Goal: Information Seeking & Learning: Compare options

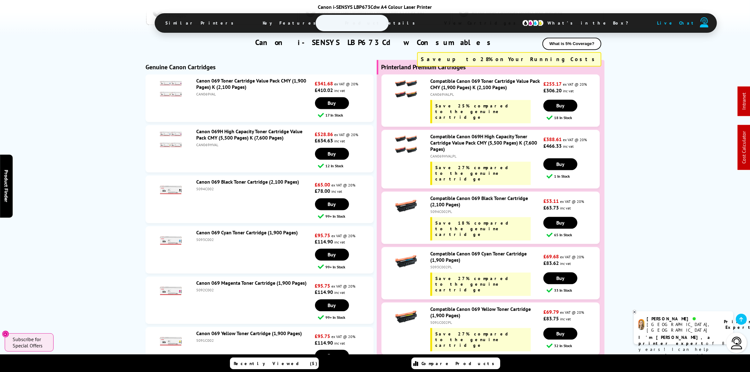
scroll to position [1772, 0]
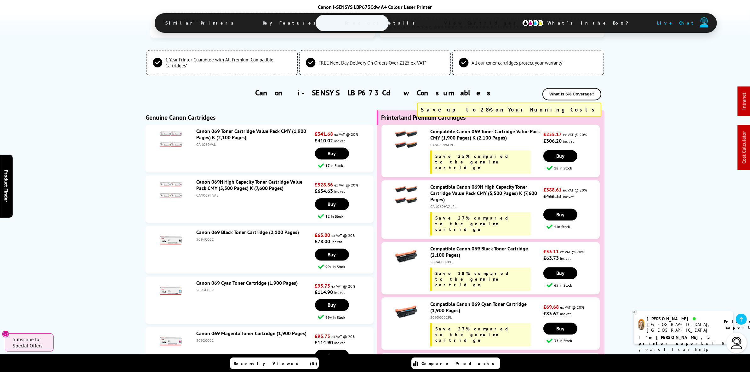
click at [447, 142] on div "CAN069VALPL" at bounding box center [486, 144] width 112 height 5
copy div "CAN069VALPL"
click at [440, 142] on div "CAN069VALPL" at bounding box center [486, 144] width 112 height 5
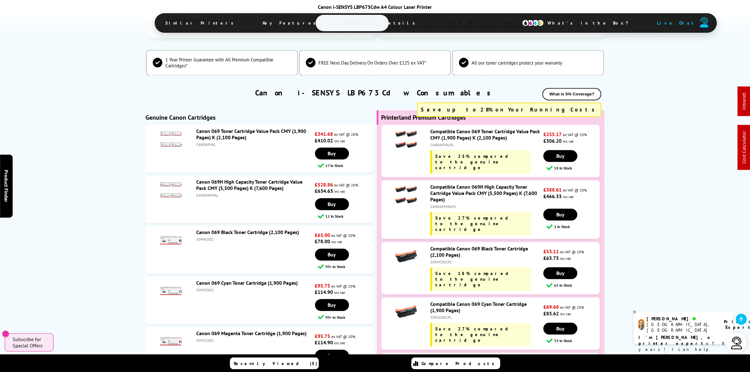
click at [444, 184] on div "Compatible Canon 069H High Capacity Toner Cartridge Value Pack CMY (5,500 Pages…" at bounding box center [485, 210] width 116 height 52
copy div "CAN069HVALPL"
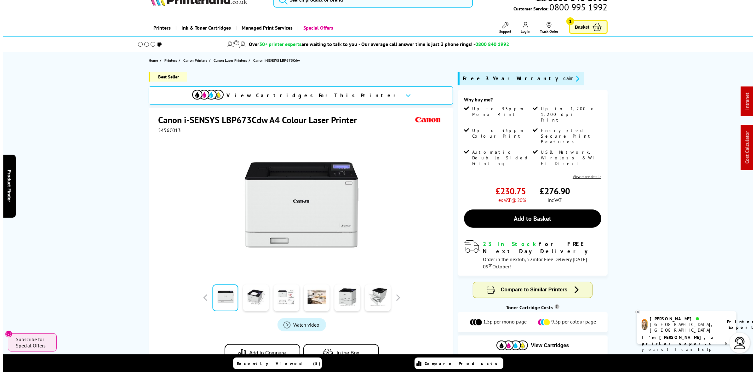
scroll to position [0, 0]
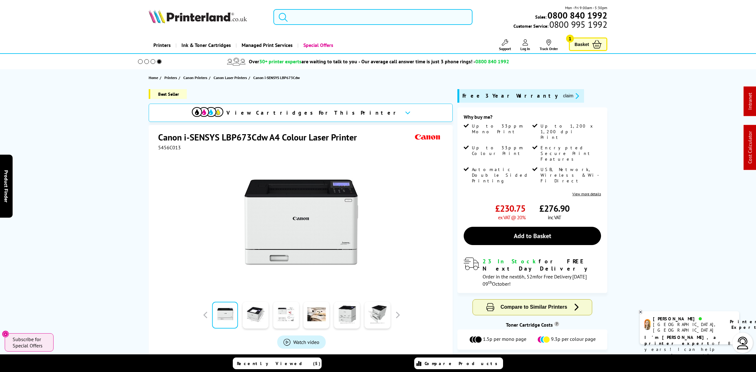
click at [325, 18] on input "search" at bounding box center [372, 17] width 199 height 16
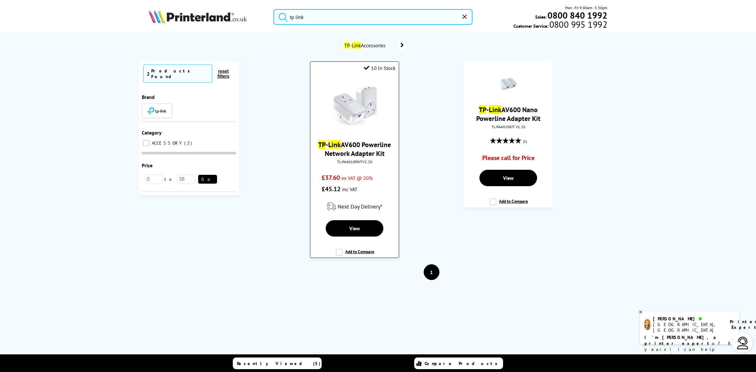
type input "tp link"
click at [370, 116] on img at bounding box center [354, 105] width 47 height 47
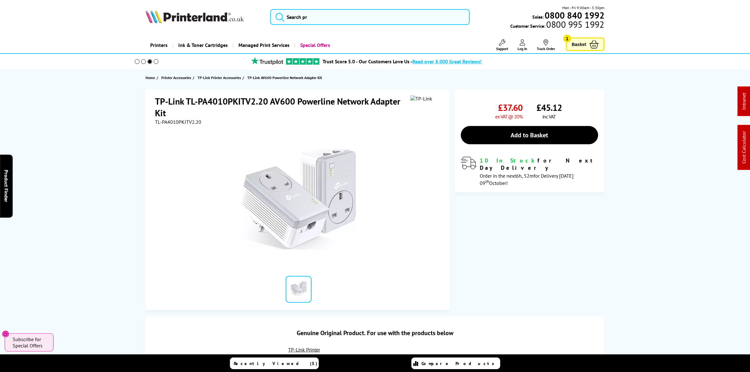
click at [175, 120] on span "TL-PA4010PKITV2.20" at bounding box center [178, 122] width 46 height 6
click at [175, 119] on span "TL-PA4010PKITV2.20" at bounding box center [178, 122] width 46 height 6
click at [205, 122] on div "TL-PA4010PKITV2.20" at bounding box center [298, 122] width 287 height 6
drag, startPoint x: 137, startPoint y: 114, endPoint x: 134, endPoint y: 115, distance: 3.6
click at [137, 114] on div "TP-Link TL-PA4010PKITV2.20 AV600 Powerline Network Adapter Kit TL-PA4010PKITV2.…" at bounding box center [375, 199] width 504 height 221
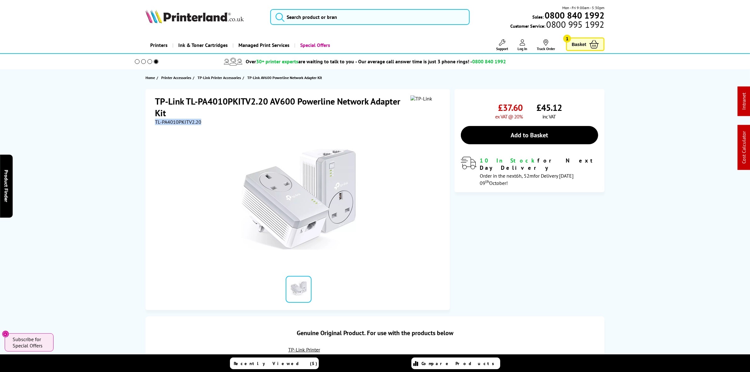
drag, startPoint x: 201, startPoint y: 121, endPoint x: 148, endPoint y: 119, distance: 53.0
click at [148, 119] on div "TP-Link TL-PA4010PKITV2.20 AV600 Powerline Network Adapter Kit TL-PA4010PKITV2.…" at bounding box center [298, 199] width 304 height 221
copy span "TL-PA4010PKITV2.20"
click at [169, 125] on div at bounding box center [298, 196] width 287 height 142
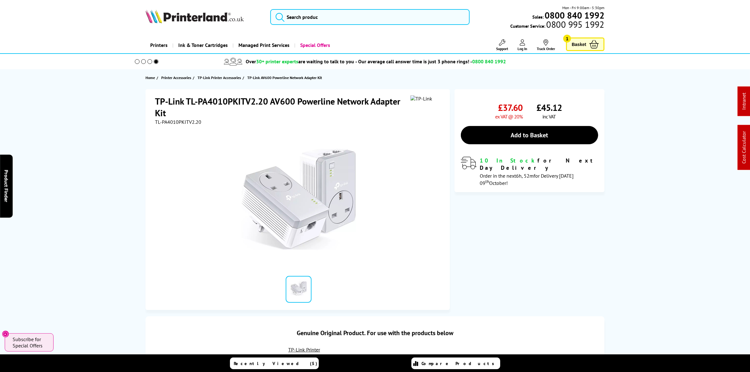
click at [203, 116] on h1 "TP-Link TL-PA4010PKITV2.20 AV600 Powerline Network Adapter Kit" at bounding box center [283, 106] width 256 height 23
drag, startPoint x: 202, startPoint y: 118, endPoint x: 156, endPoint y: 115, distance: 45.8
click at [156, 115] on div "TP-Link TL-PA4010PKITV2.20 AV600 Powerline Network Adapter Kit TL-PA4010PKITV2.…" at bounding box center [298, 110] width 287 height 30
click at [193, 125] on div at bounding box center [298, 196] width 287 height 142
drag, startPoint x: 201, startPoint y: 122, endPoint x: 150, endPoint y: 122, distance: 50.7
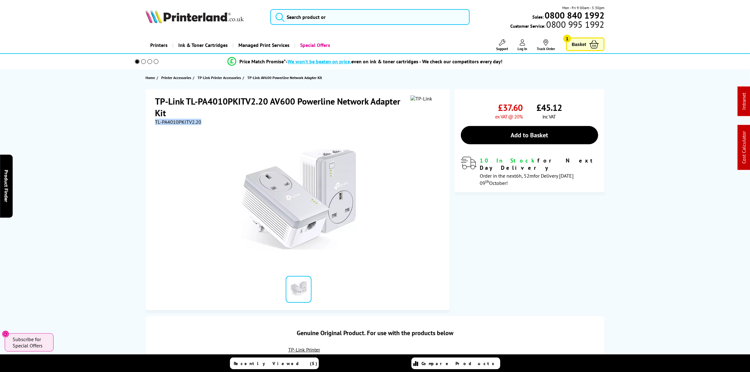
click at [150, 122] on div "TP-Link TL-PA4010PKITV2.20 AV600 Powerline Network Adapter Kit TL-PA4010PKITV2.…" at bounding box center [298, 199] width 304 height 221
copy span "TL-PA4010PKITV2.20"
click at [200, 120] on span "TL-PA4010PKITV2.20" at bounding box center [178, 122] width 46 height 6
drag, startPoint x: 201, startPoint y: 121, endPoint x: 155, endPoint y: 122, distance: 46.0
click at [155, 122] on div "TL-PA4010PKITV2.20" at bounding box center [298, 122] width 287 height 6
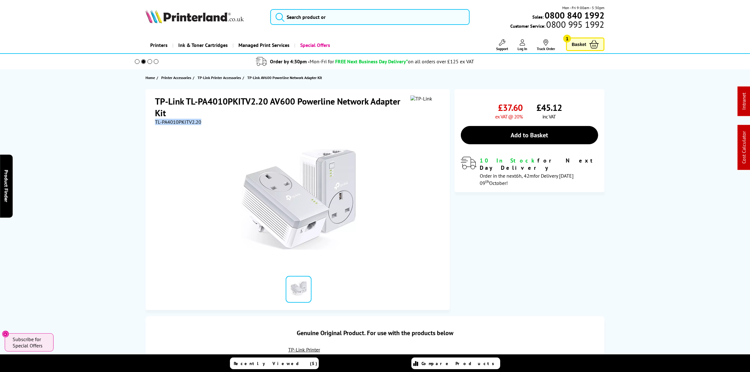
click at [209, 18] on img at bounding box center [195, 16] width 98 height 14
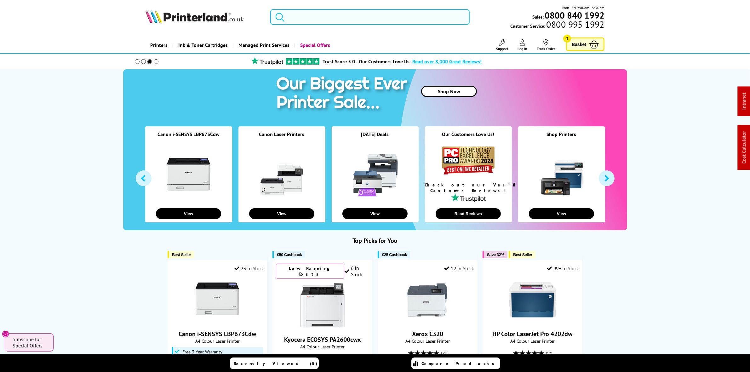
click at [343, 20] on input "search" at bounding box center [369, 17] width 199 height 16
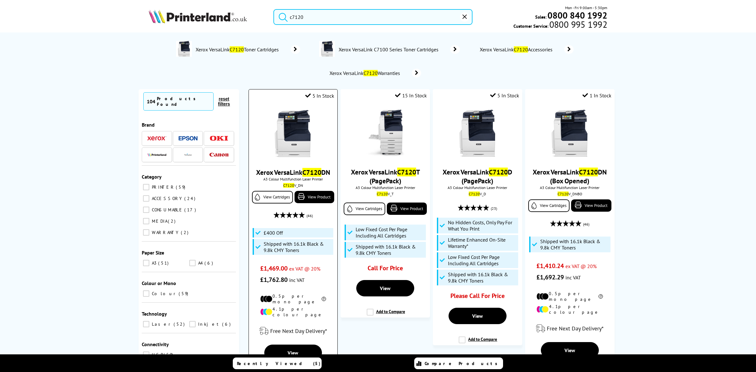
type input "c7120"
click at [282, 151] on img at bounding box center [292, 133] width 47 height 47
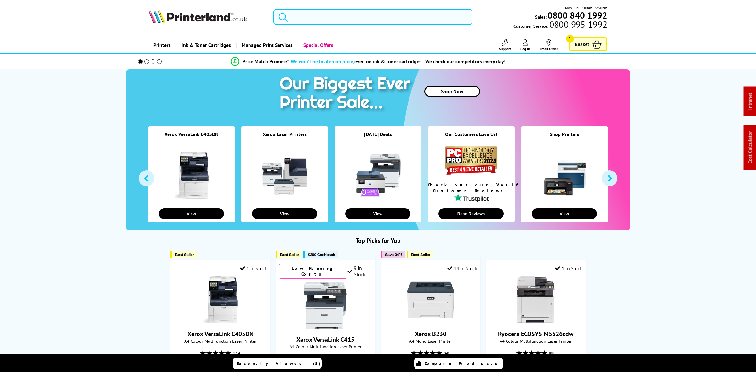
click at [327, 16] on input "search" at bounding box center [372, 17] width 199 height 16
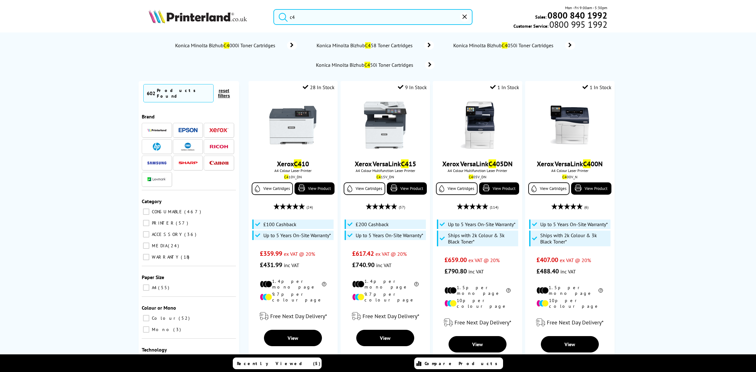
type input "c"
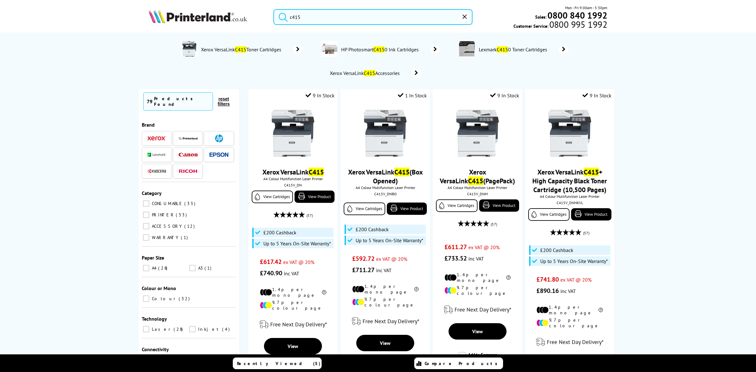
type input "c415"
click at [466, 17] on icon "reset" at bounding box center [464, 16] width 4 height 4
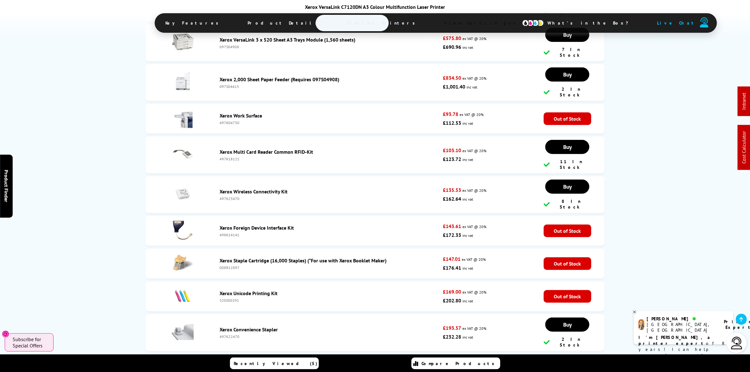
scroll to position [3369, 0]
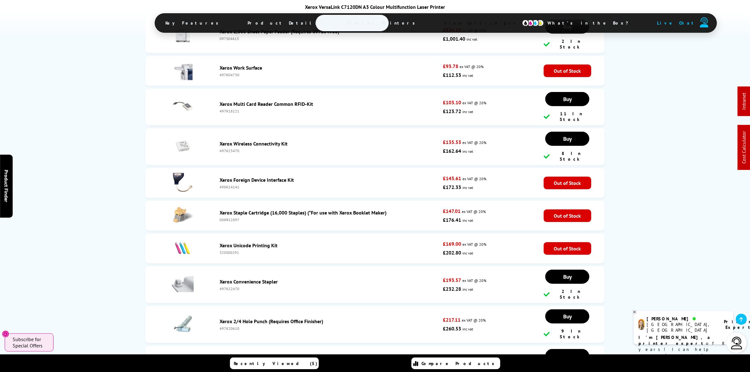
click at [262, 279] on link "Xerox Convenience Stapler" at bounding box center [249, 282] width 58 height 6
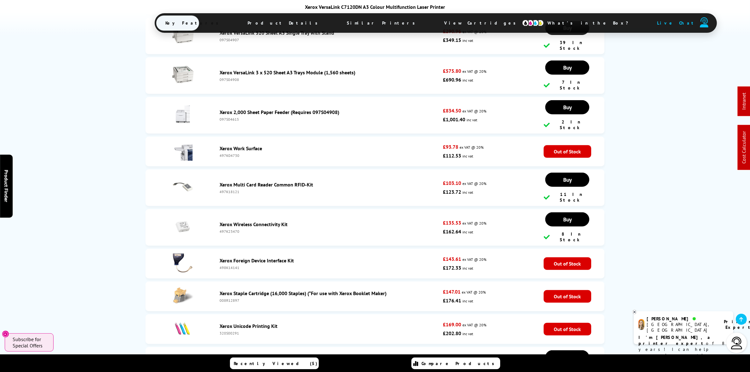
scroll to position [3334, 0]
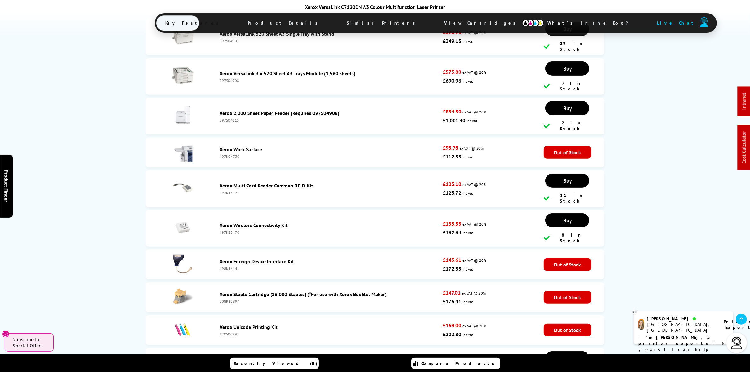
click at [250, 146] on link "Xerox Work Surface" at bounding box center [241, 149] width 43 height 6
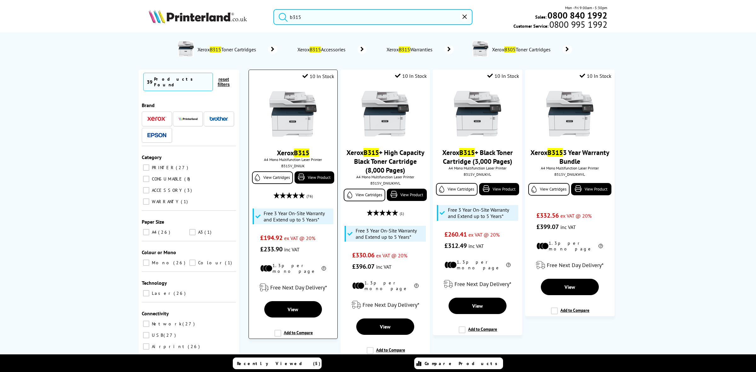
type input "b315"
click at [282, 128] on img at bounding box center [292, 113] width 47 height 47
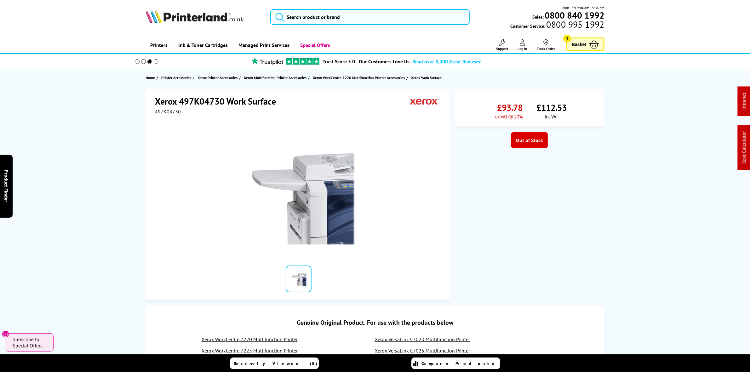
click at [169, 113] on span "497K04730" at bounding box center [168, 111] width 26 height 6
copy span "497K04730"
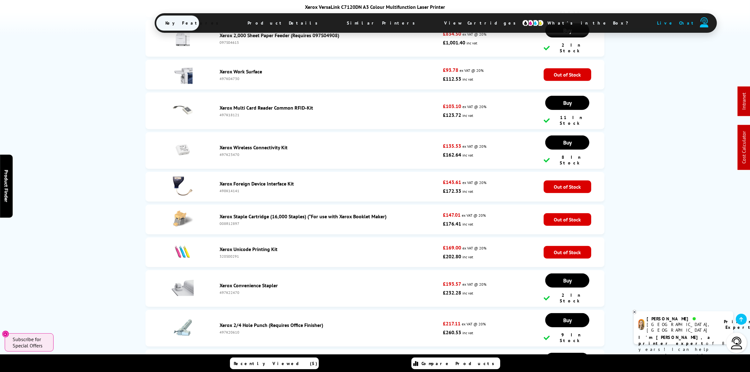
scroll to position [3414, 0]
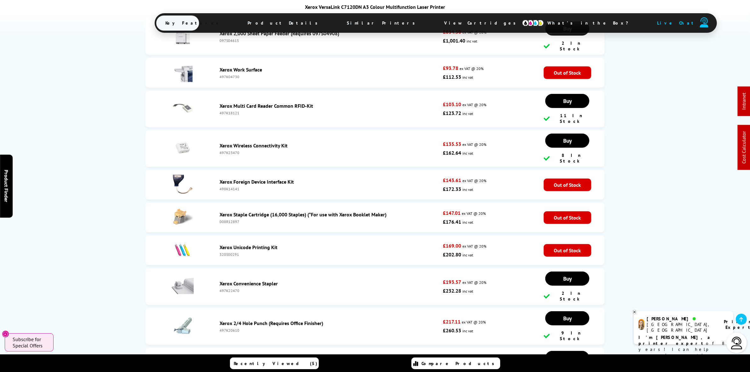
click at [227, 288] on div "497K22470" at bounding box center [330, 290] width 220 height 5
copy div "497K22470"
click at [236, 219] on div "008R12897" at bounding box center [330, 221] width 220 height 5
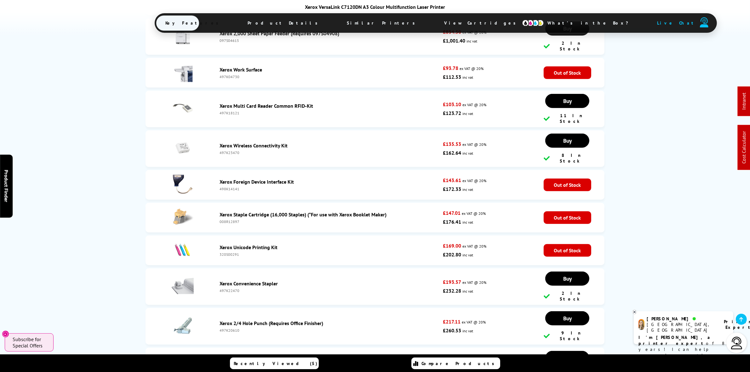
copy div "008R12897"
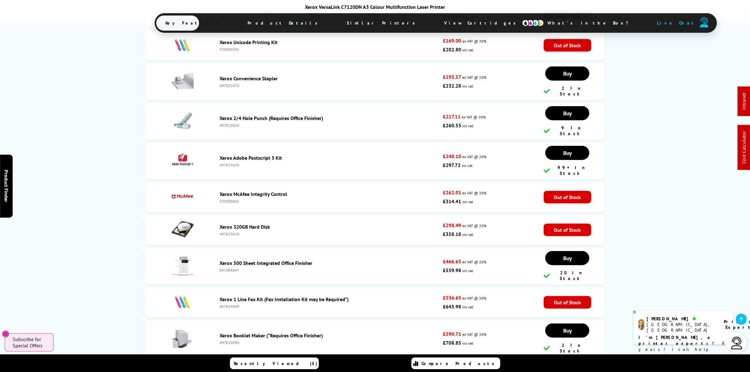
scroll to position [3611, 0]
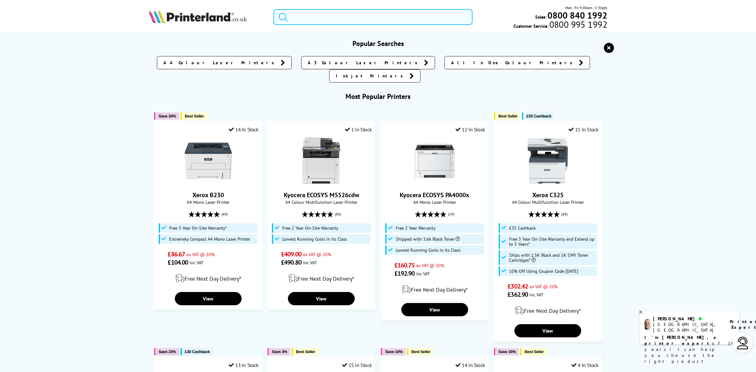
click at [337, 18] on input "search" at bounding box center [372, 17] width 199 height 16
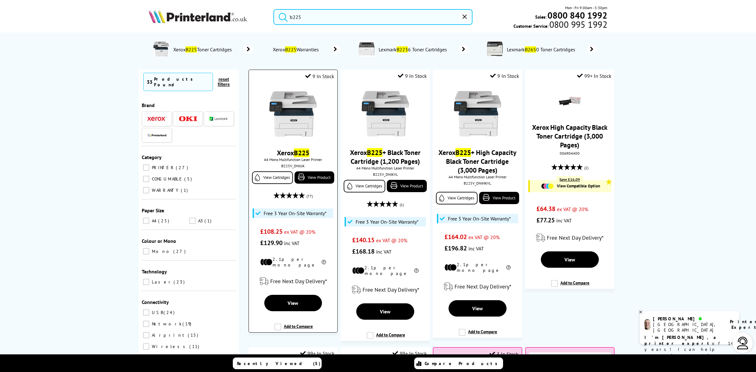
type input "b225"
drag, startPoint x: 288, startPoint y: 141, endPoint x: 290, endPoint y: 133, distance: 8.3
click at [288, 138] on img at bounding box center [292, 113] width 47 height 47
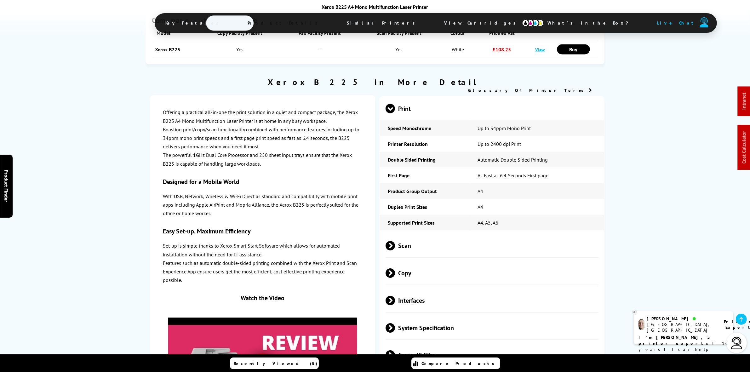
scroll to position [1457, 0]
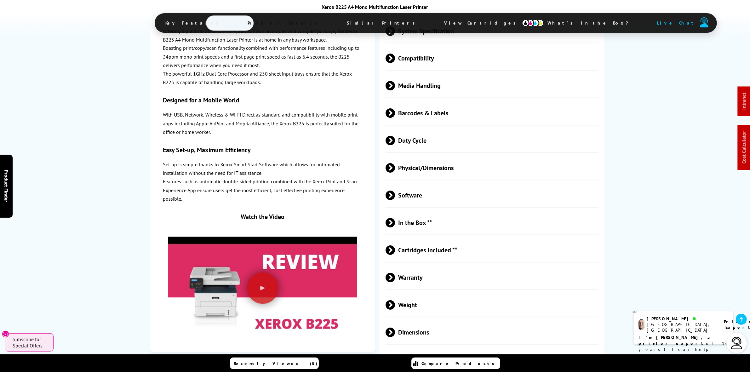
click at [471, 180] on span "Physical/Dimensions" at bounding box center [492, 168] width 213 height 24
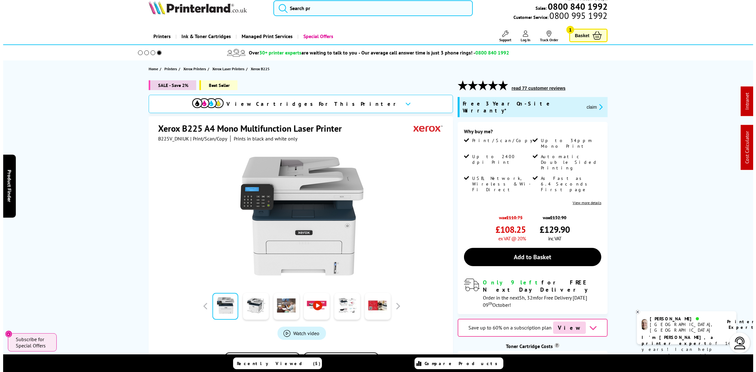
scroll to position [0, 0]
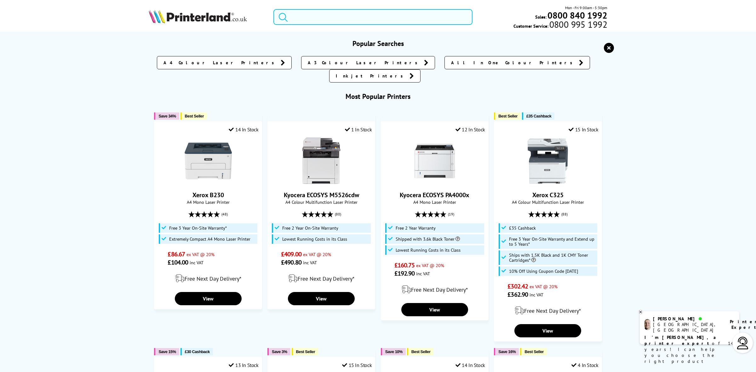
click at [320, 13] on input "search" at bounding box center [372, 17] width 199 height 16
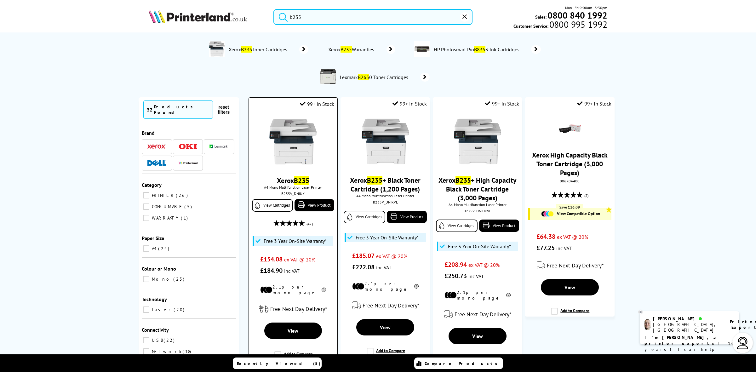
type input "b235"
click at [287, 156] on img at bounding box center [292, 141] width 47 height 47
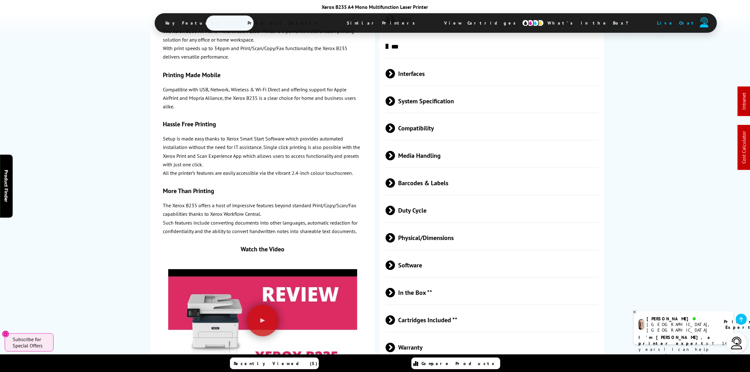
scroll to position [1418, 0]
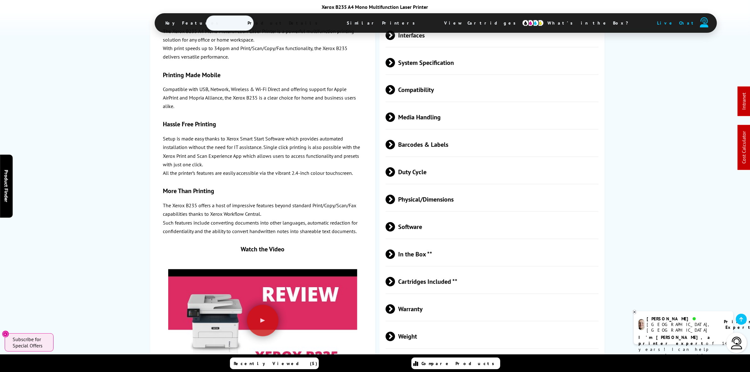
click at [433, 286] on span "Cartridges Included **" at bounding box center [492, 282] width 213 height 24
click at [433, 285] on span "Cartridges Included **" at bounding box center [492, 282] width 213 height 24
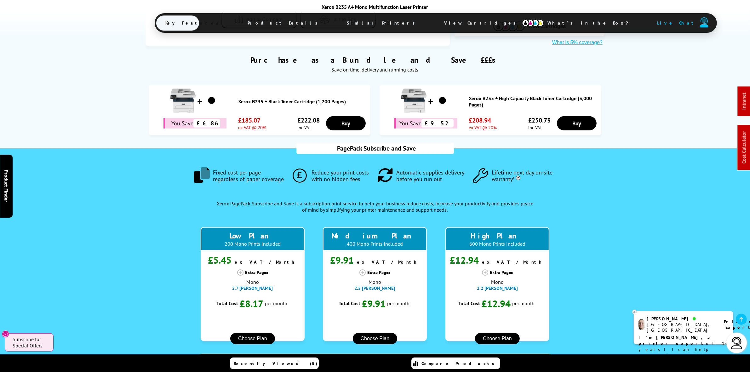
scroll to position [118, 0]
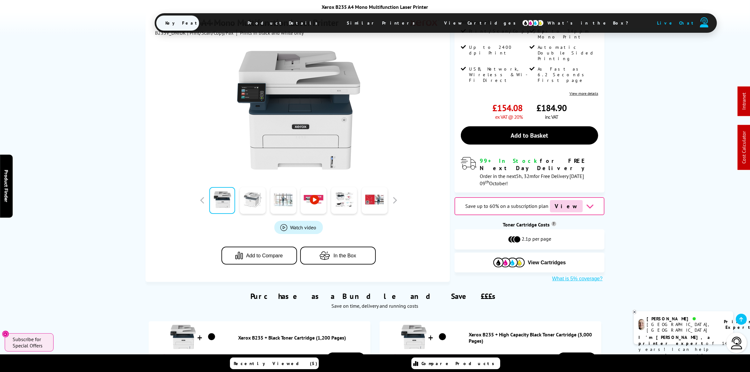
click at [254, 187] on link at bounding box center [253, 200] width 26 height 27
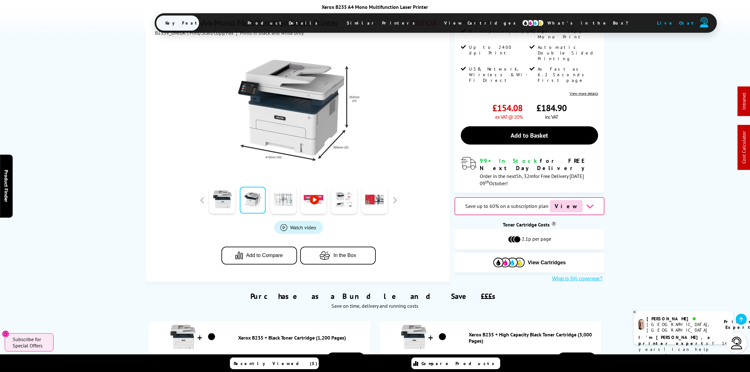
click at [284, 187] on link at bounding box center [283, 200] width 26 height 27
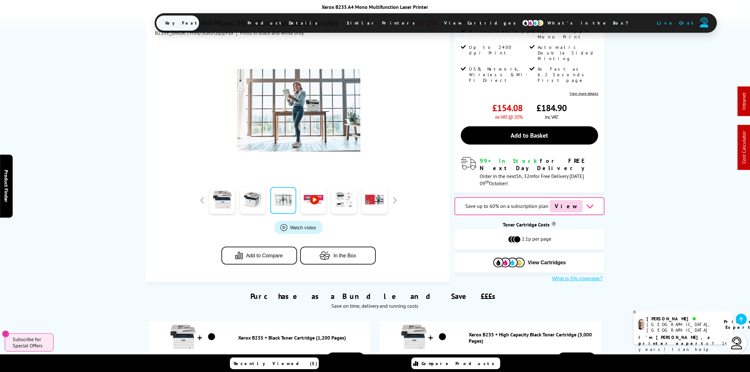
click at [276, 187] on link at bounding box center [283, 200] width 26 height 27
click at [259, 187] on link at bounding box center [253, 200] width 26 height 27
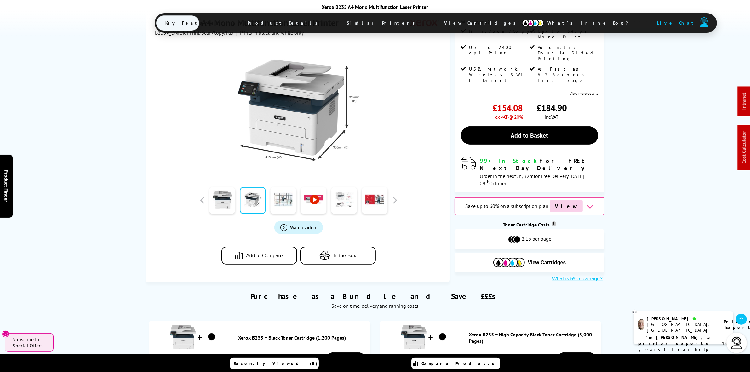
click at [346, 187] on link at bounding box center [344, 200] width 26 height 27
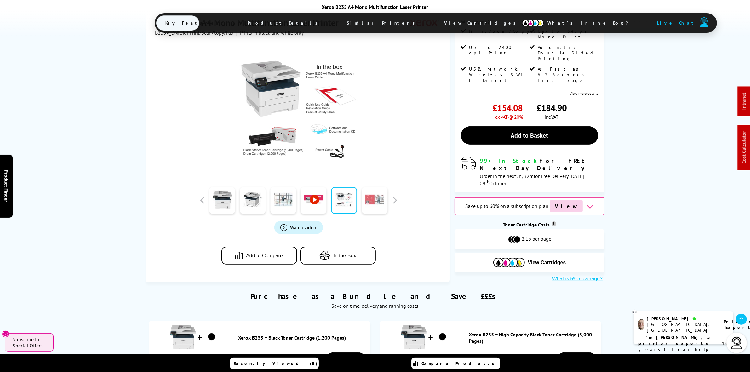
click at [376, 187] on link at bounding box center [375, 200] width 26 height 27
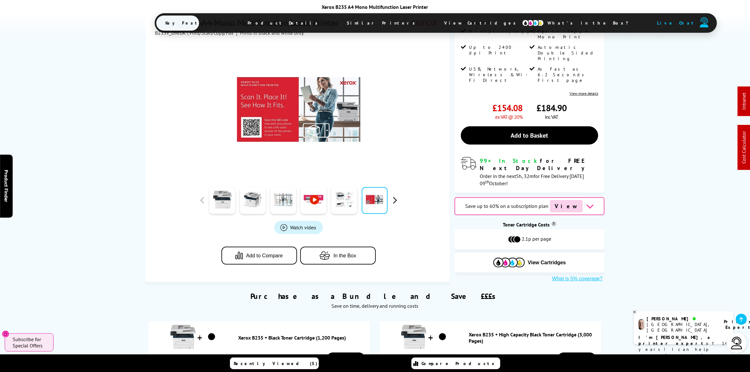
click at [394, 196] on button "button" at bounding box center [394, 200] width 9 height 9
click at [246, 189] on link at bounding box center [253, 200] width 26 height 27
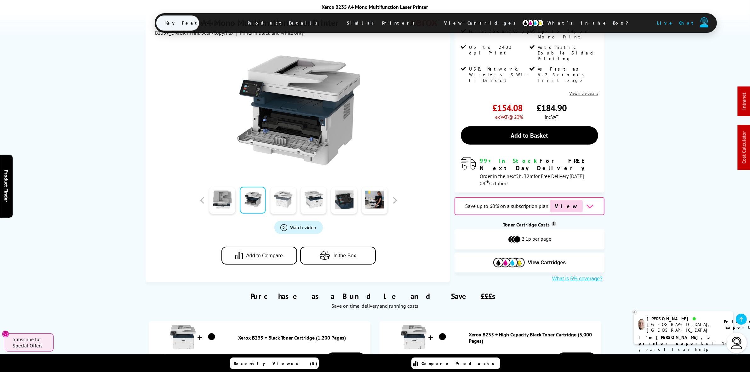
click at [281, 187] on link at bounding box center [283, 200] width 26 height 27
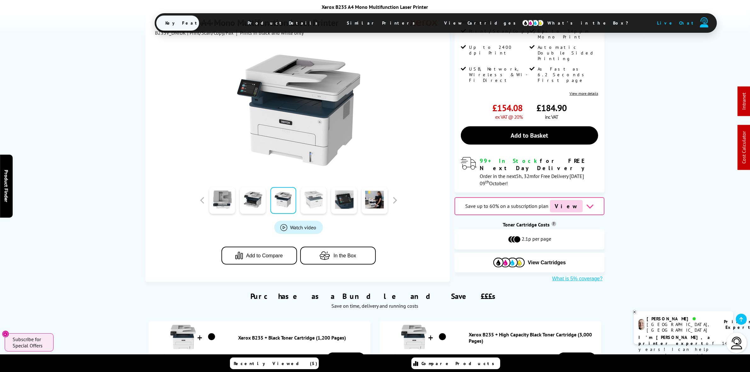
click at [310, 187] on link at bounding box center [314, 200] width 26 height 27
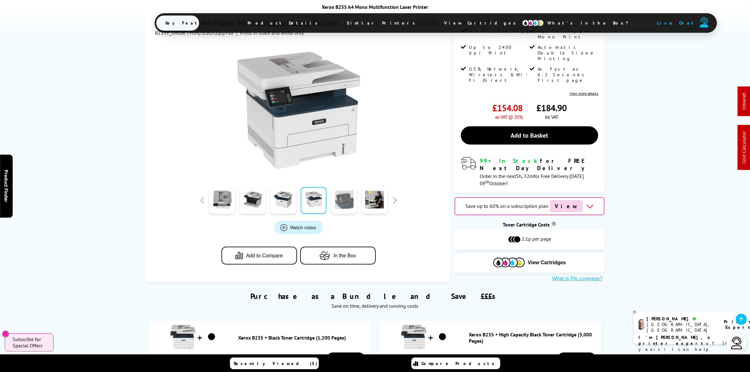
click at [337, 187] on link at bounding box center [344, 200] width 26 height 27
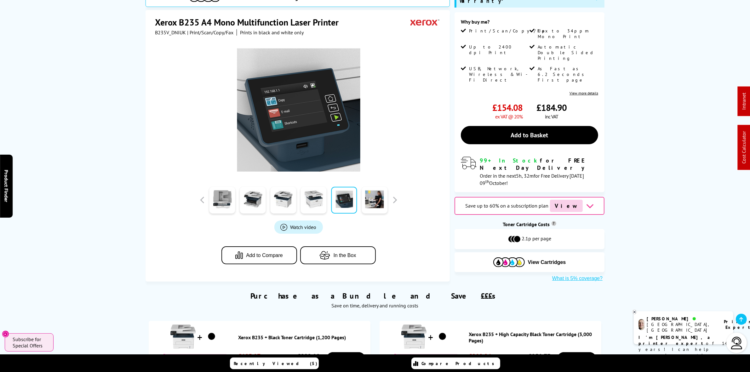
scroll to position [39, 0]
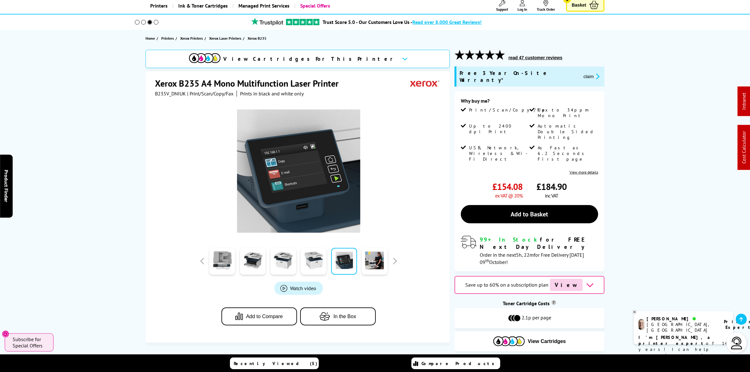
drag, startPoint x: 210, startPoint y: 260, endPoint x: 203, endPoint y: 265, distance: 7.7
click at [210, 260] on div at bounding box center [222, 261] width 31 height 32
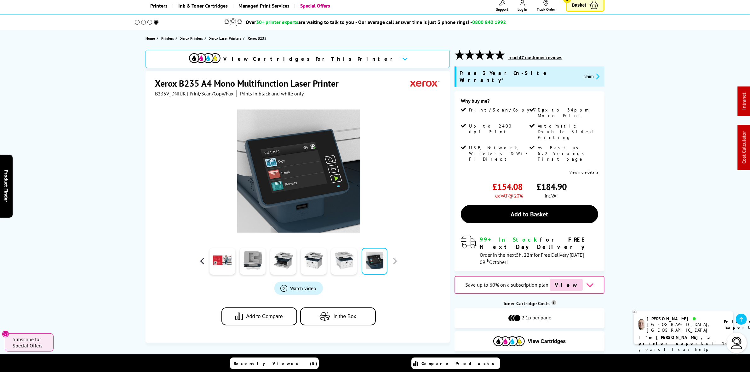
click at [200, 263] on button "button" at bounding box center [202, 260] width 9 height 9
click at [220, 259] on link at bounding box center [223, 261] width 26 height 27
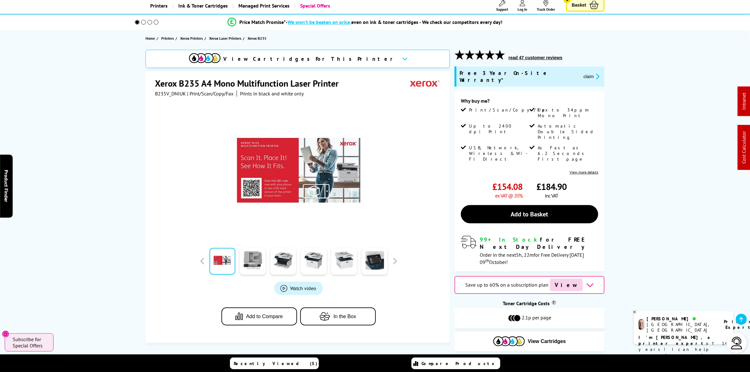
drag, startPoint x: 54, startPoint y: 153, endPoint x: 60, endPoint y: 165, distance: 13.6
click at [202, 266] on button "button" at bounding box center [202, 260] width 9 height 9
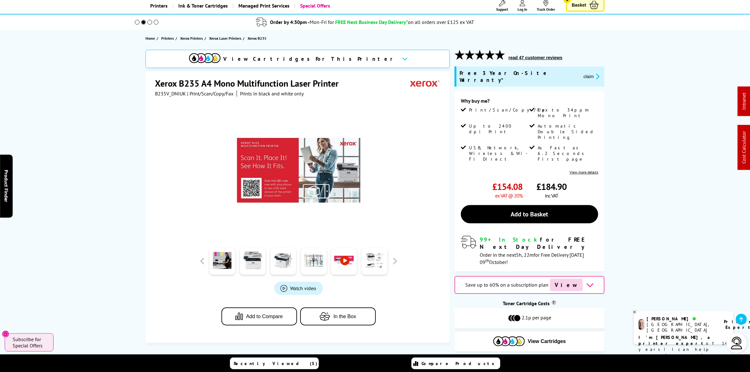
click at [236, 268] on div at bounding box center [222, 261] width 31 height 32
click at [227, 266] on link at bounding box center [223, 261] width 26 height 27
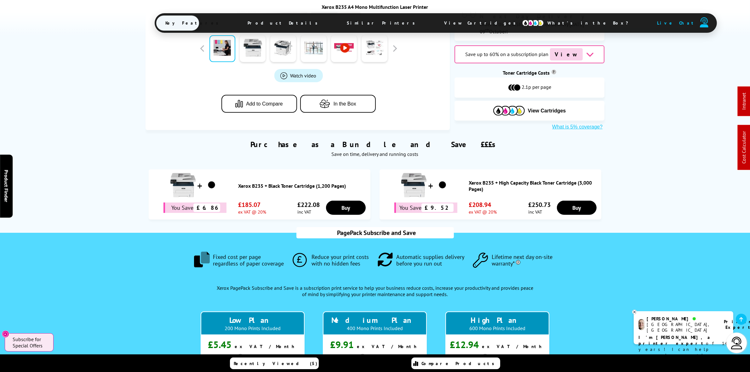
scroll to position [315, 0]
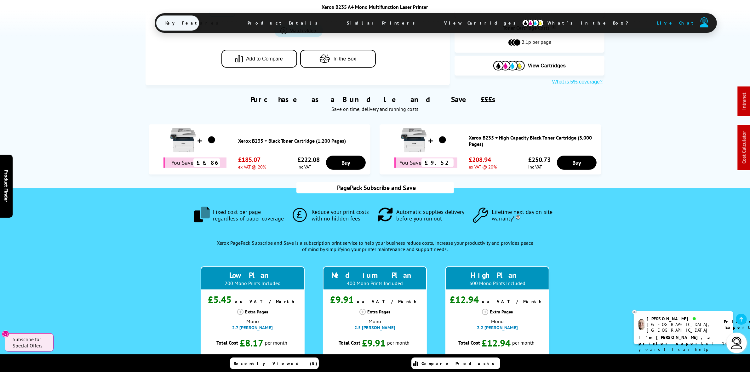
drag, startPoint x: 385, startPoint y: 238, endPoint x: 100, endPoint y: 189, distance: 289.7
click at [100, 189] on div "PagePack Subscribe and Save .fa-secondary { opacity: .4 } Fixed cost per page r…" at bounding box center [375, 367] width 750 height 359
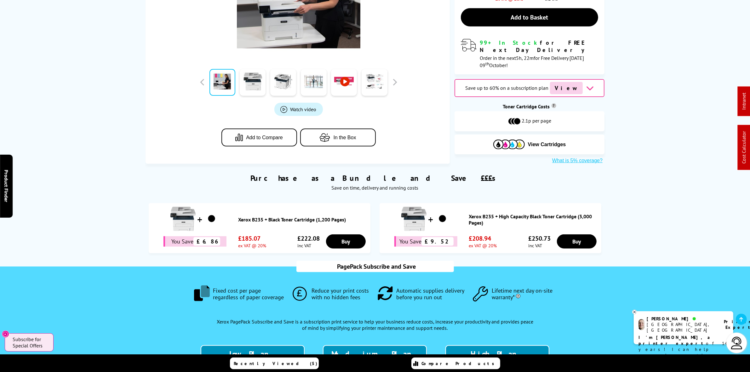
scroll to position [0, 0]
